Goal: Entertainment & Leisure: Consume media (video, audio)

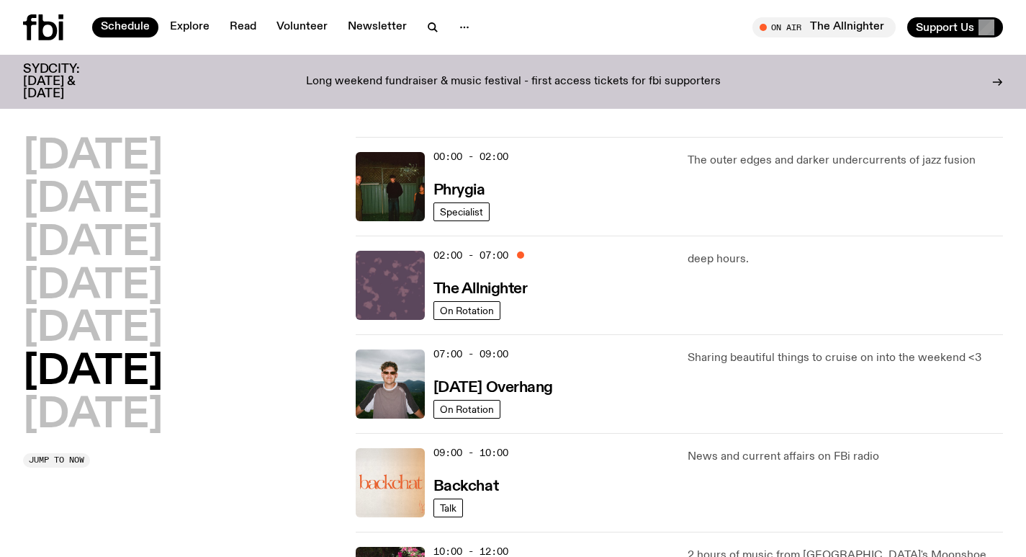
click at [383, 269] on img at bounding box center [390, 285] width 69 height 69
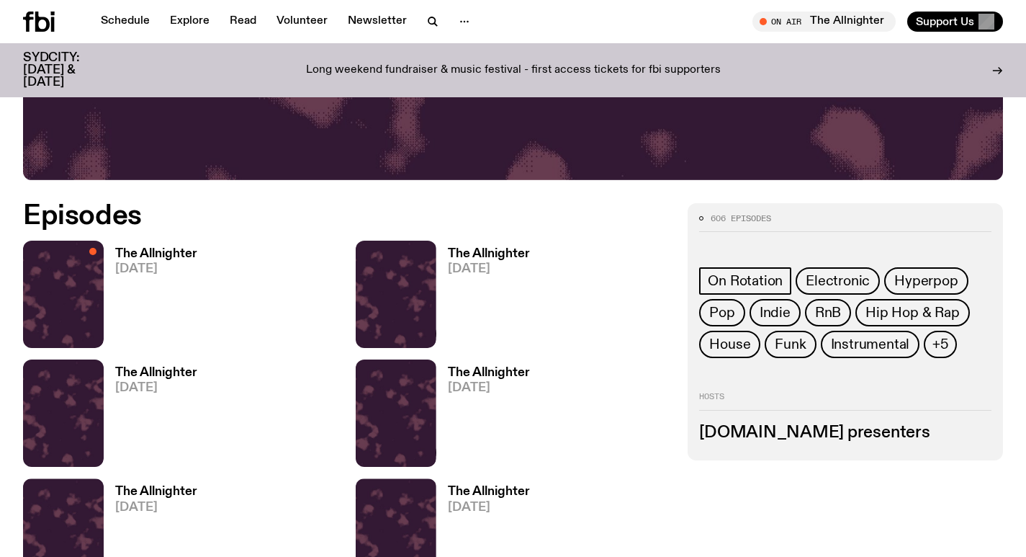
scroll to position [711, 0]
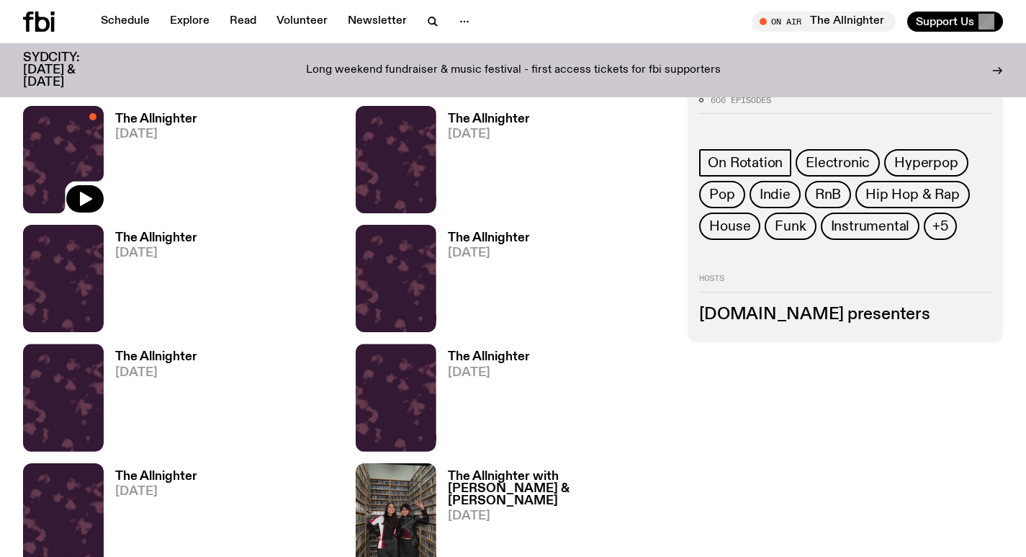
click at [73, 159] on img at bounding box center [63, 159] width 81 height 107
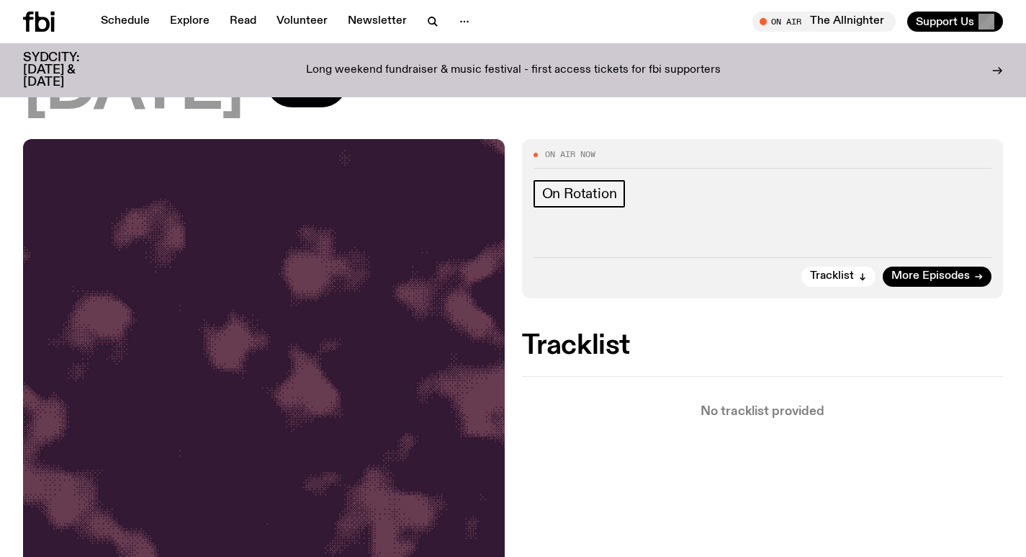
scroll to position [141, 0]
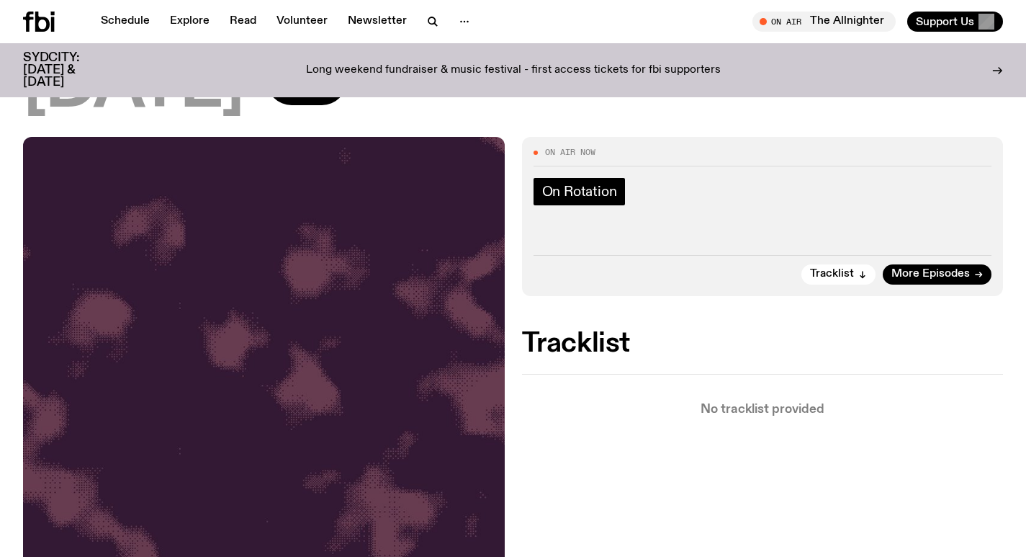
click at [584, 192] on span "On Rotation" at bounding box center [579, 192] width 75 height 16
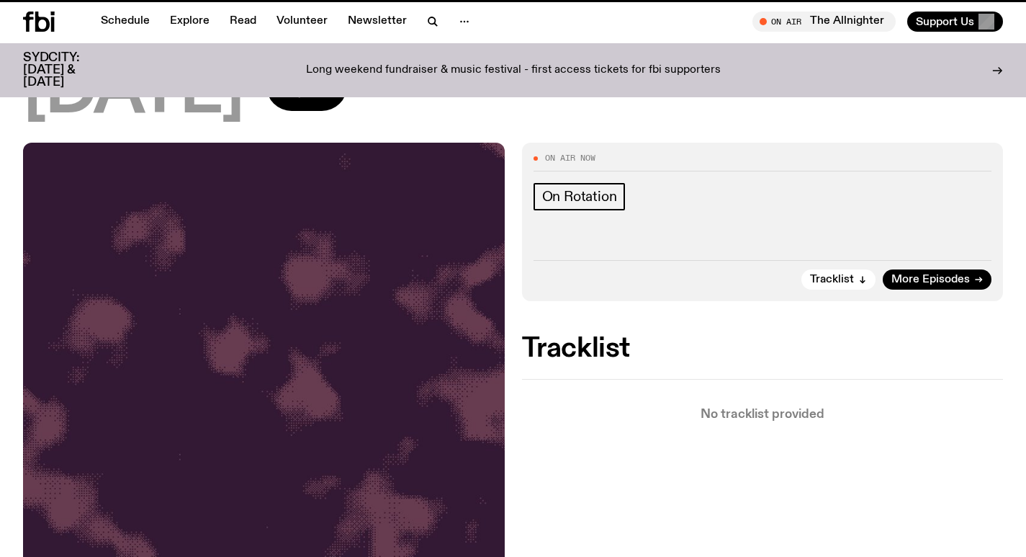
scroll to position [135, 0]
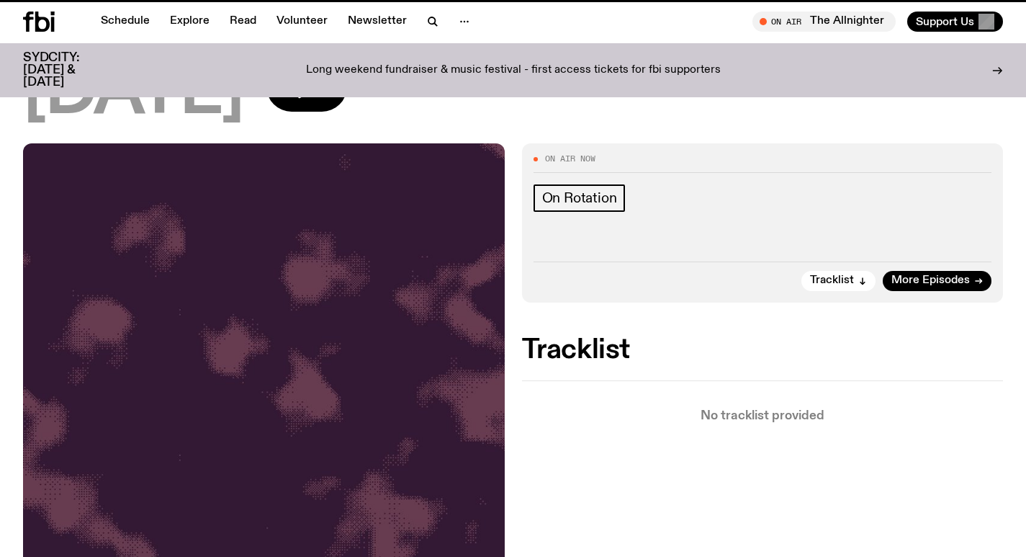
scroll to position [711, 0]
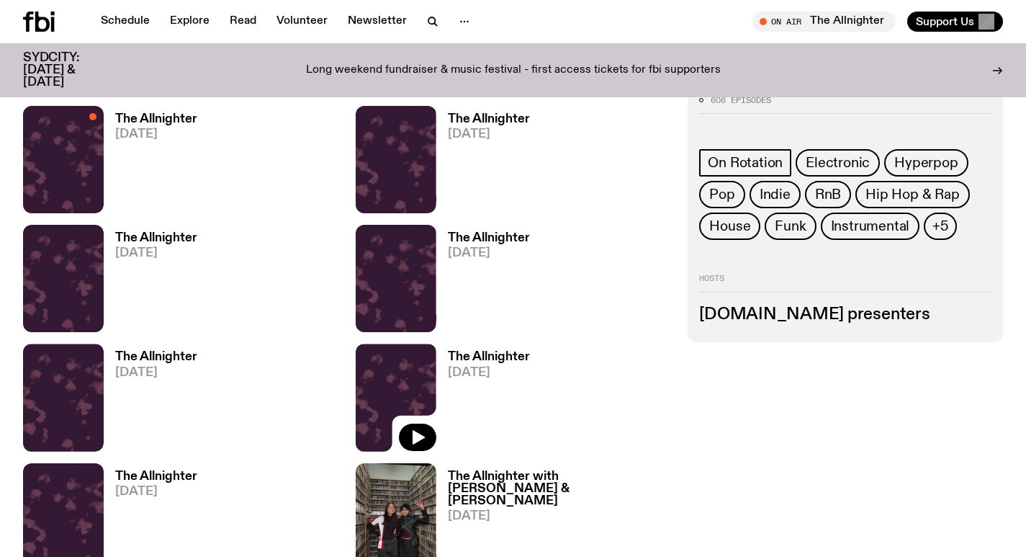
click at [387, 390] on img at bounding box center [396, 396] width 81 height 107
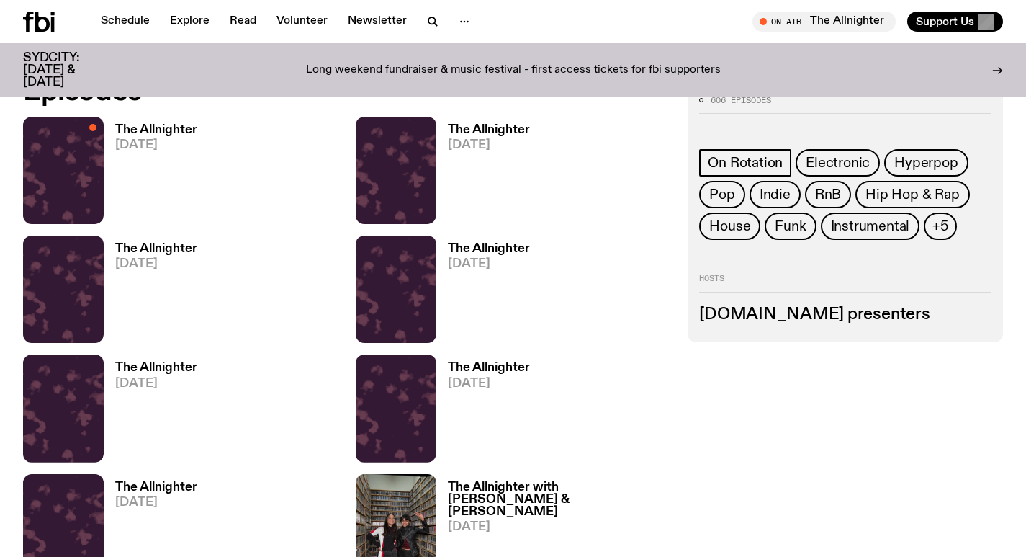
scroll to position [699, 0]
